Goal: Find specific page/section: Find specific page/section

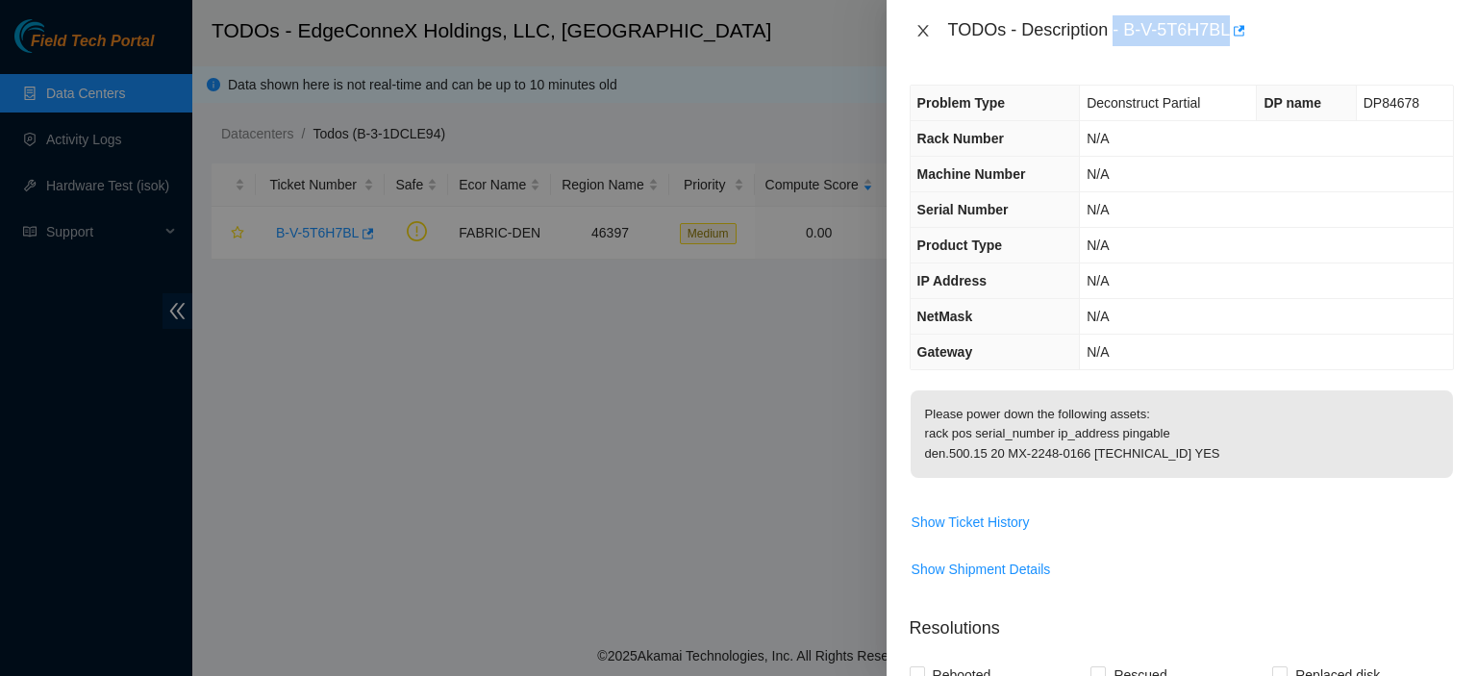
click at [925, 32] on icon "close" at bounding box center [923, 30] width 15 height 15
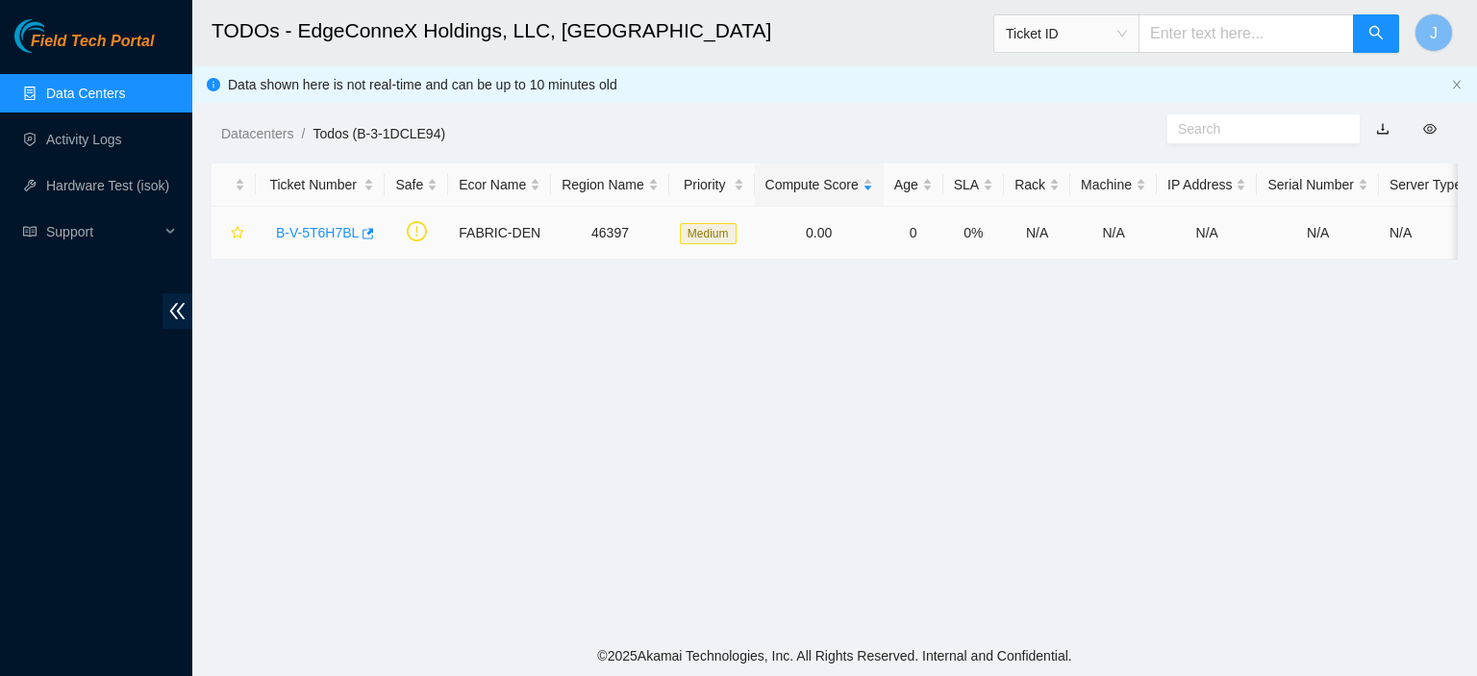
click at [334, 240] on link "B-V-5T6H7BL" at bounding box center [317, 232] width 83 height 15
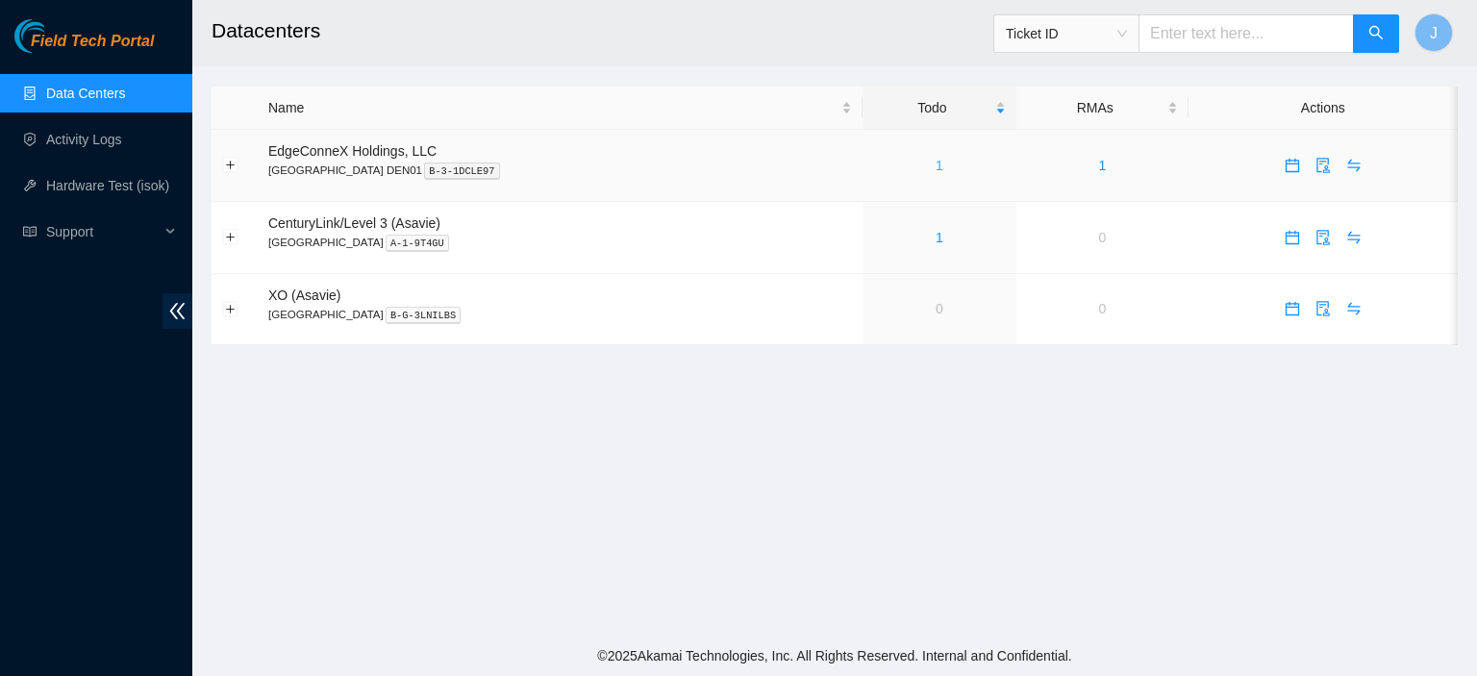
click at [936, 163] on link "1" at bounding box center [940, 165] width 8 height 15
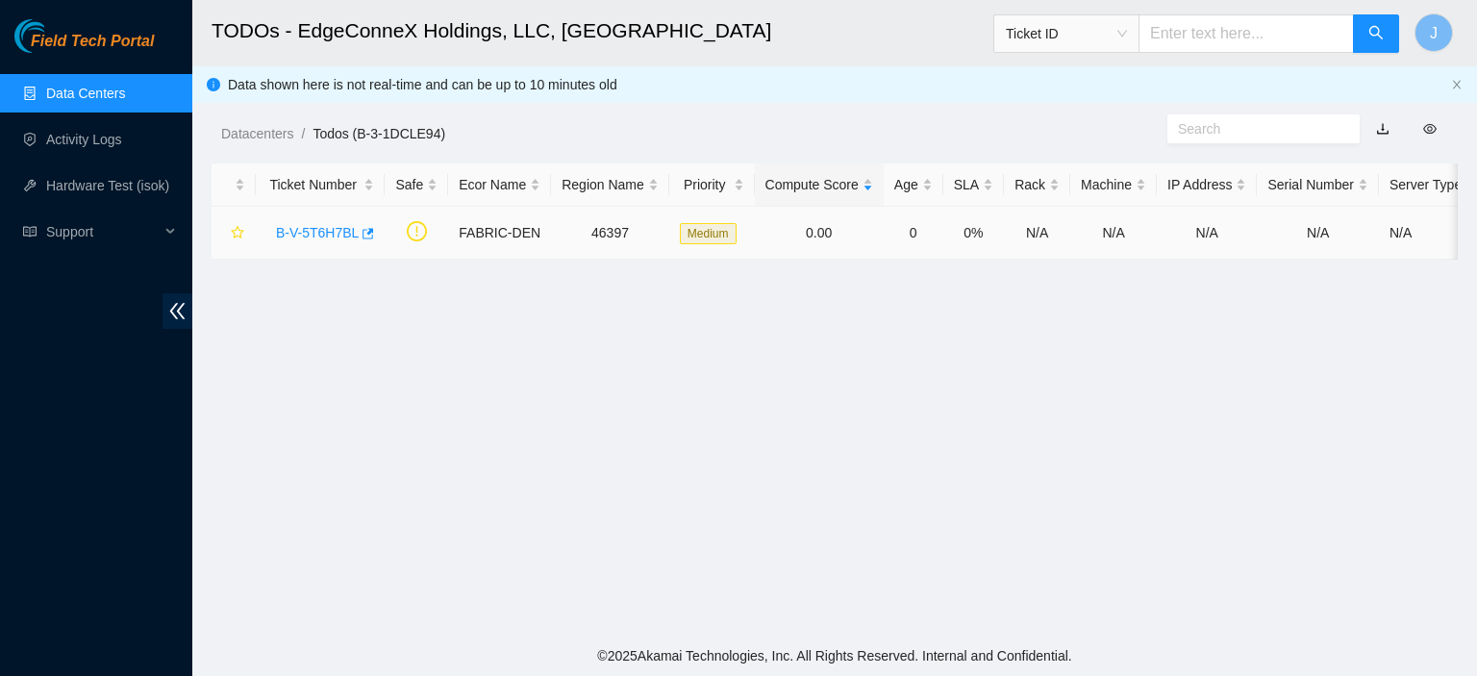
click at [335, 233] on link "B-V-5T6H7BL" at bounding box center [317, 232] width 83 height 15
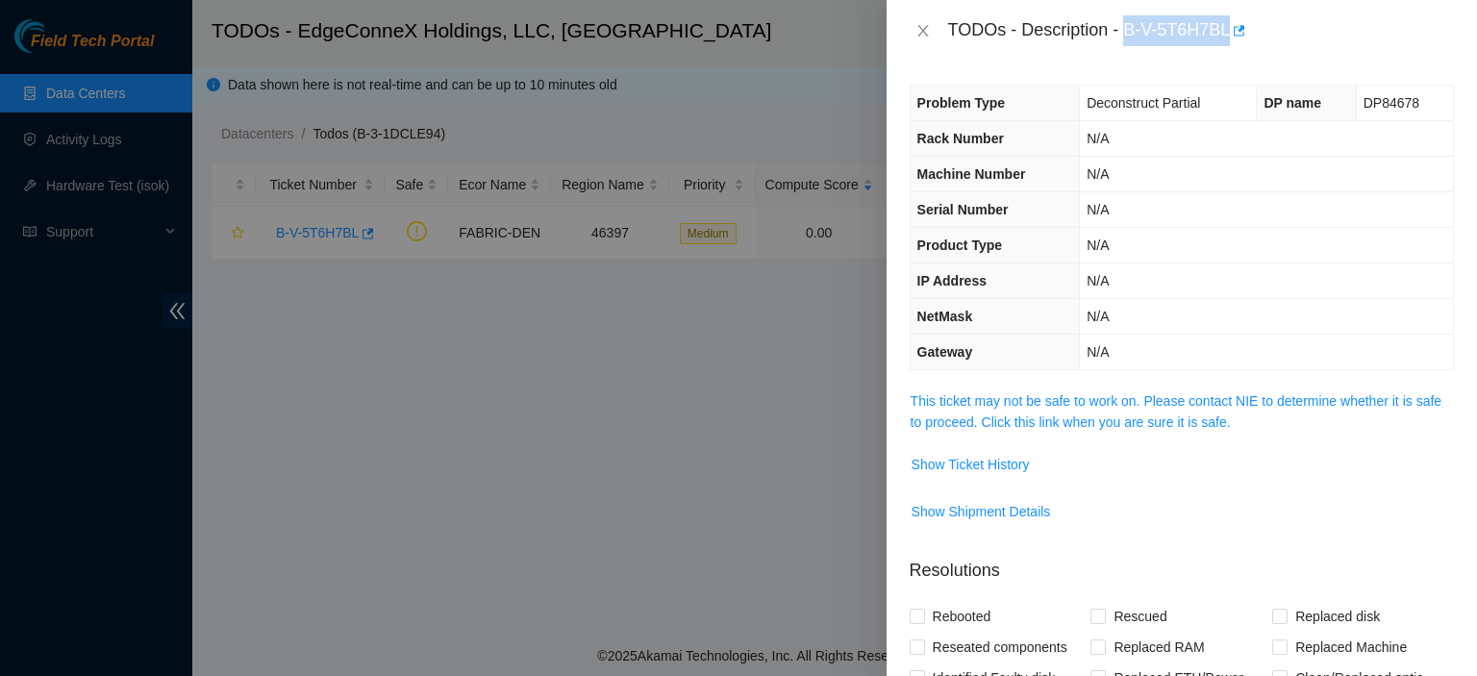
drag, startPoint x: 1229, startPoint y: 30, endPoint x: 1128, endPoint y: 32, distance: 101.0
click at [1128, 32] on div "TODOs - Description - B-V-5T6H7BL" at bounding box center [1201, 30] width 506 height 31
copy div "B-V-5T6H7BL"
click at [927, 29] on icon "close" at bounding box center [923, 30] width 15 height 15
